Goal: Information Seeking & Learning: Learn about a topic

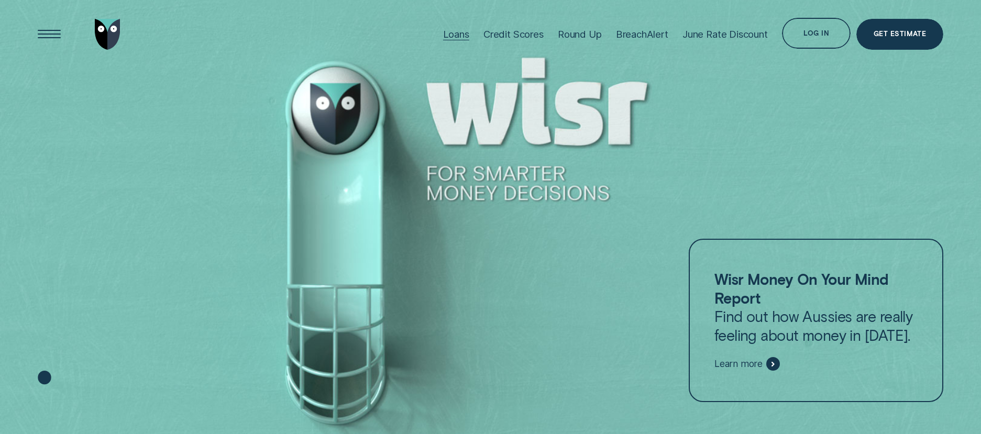
click at [457, 31] on div "Loans" at bounding box center [456, 34] width 26 height 12
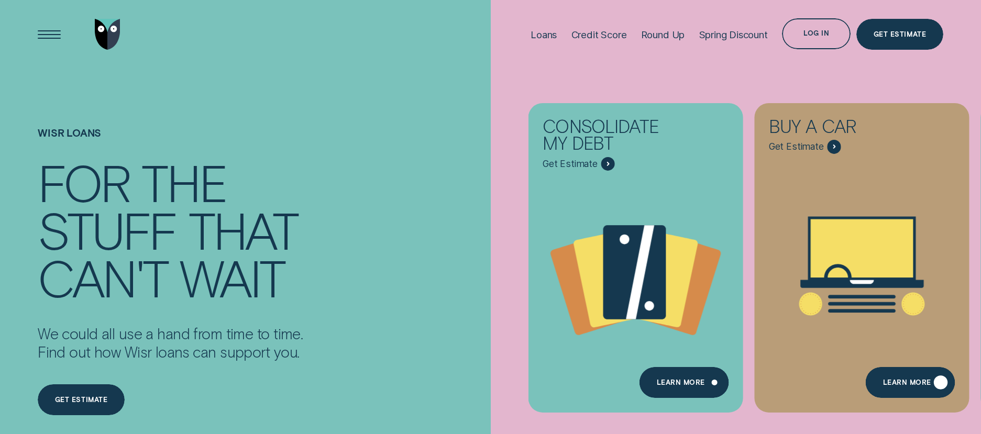
click at [907, 383] on div "Learn More" at bounding box center [907, 384] width 48 height 6
